Goal: Find contact information: Find contact information

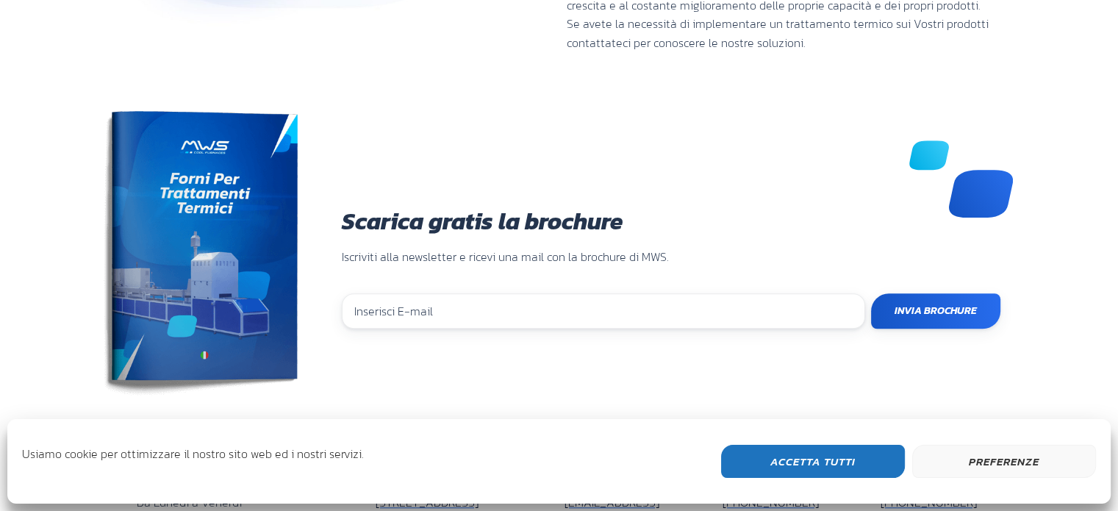
scroll to position [1271, 0]
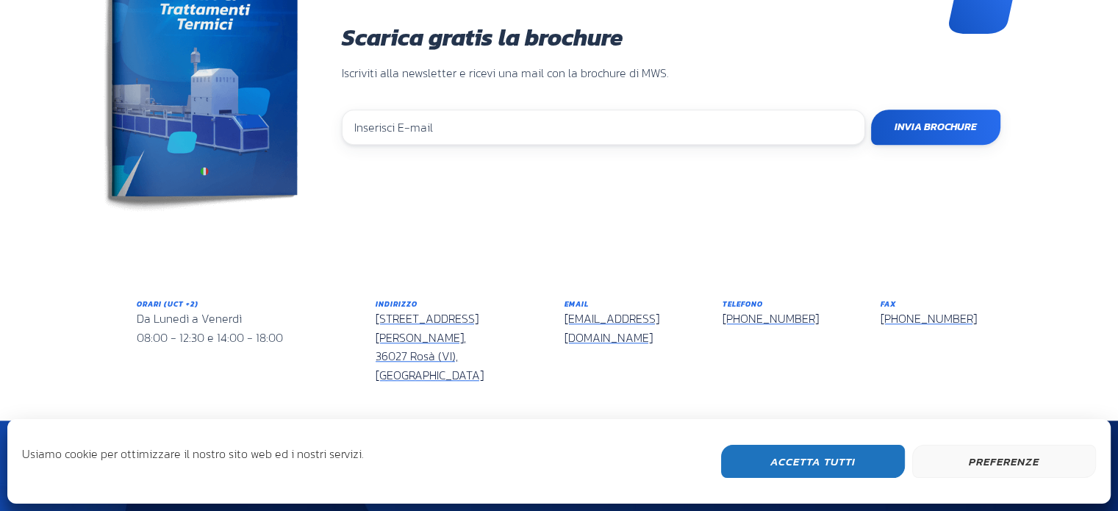
click at [876, 475] on button "Accetta Tutti" at bounding box center [813, 461] width 184 height 33
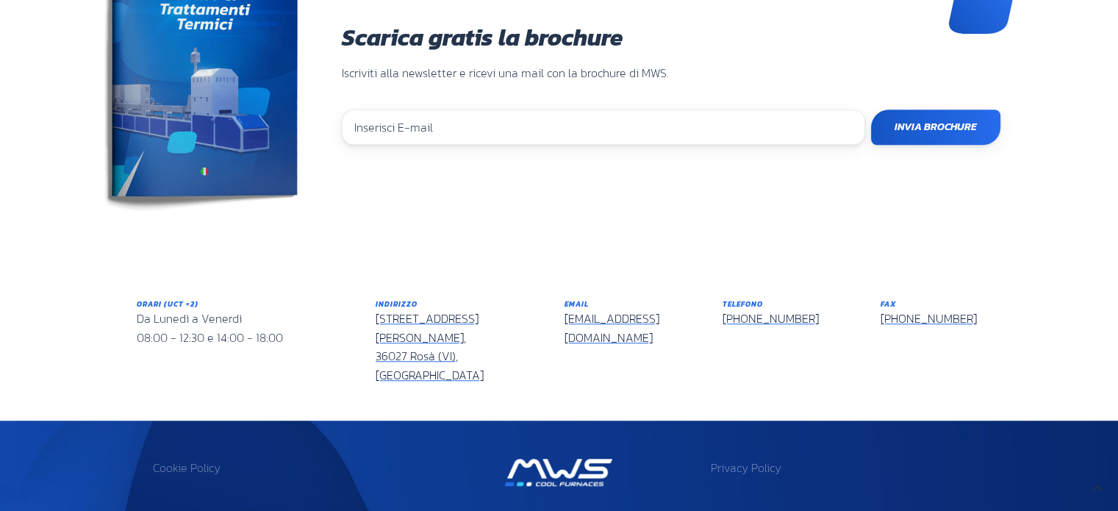
drag, startPoint x: 173, startPoint y: 478, endPoint x: 209, endPoint y: 481, distance: 35.4
copy p "MWS S.r.l."
drag, startPoint x: 825, startPoint y: 280, endPoint x: 744, endPoint y: 279, distance: 80.1
click at [744, 298] on div "Telefono +39 0424 588088" at bounding box center [790, 313] width 136 height 30
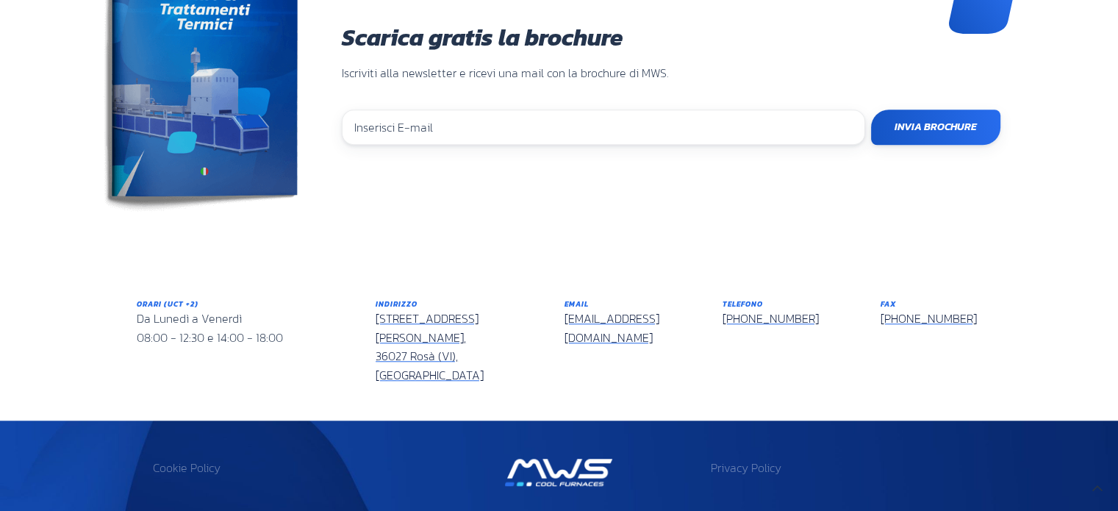
copy link "0424 588088"
drag, startPoint x: 365, startPoint y: 281, endPoint x: 457, endPoint y: 311, distance: 96.5
click at [457, 311] on div "Indirizzo Via Don Peruzzi, 26/G, 36027 Rosà (VI), Italy" at bounding box center [459, 341] width 189 height 108
copy link "Via Don Peruzzi, 26/G, 36027 Rosà (VI),"
